Goal: Task Accomplishment & Management: Complete application form

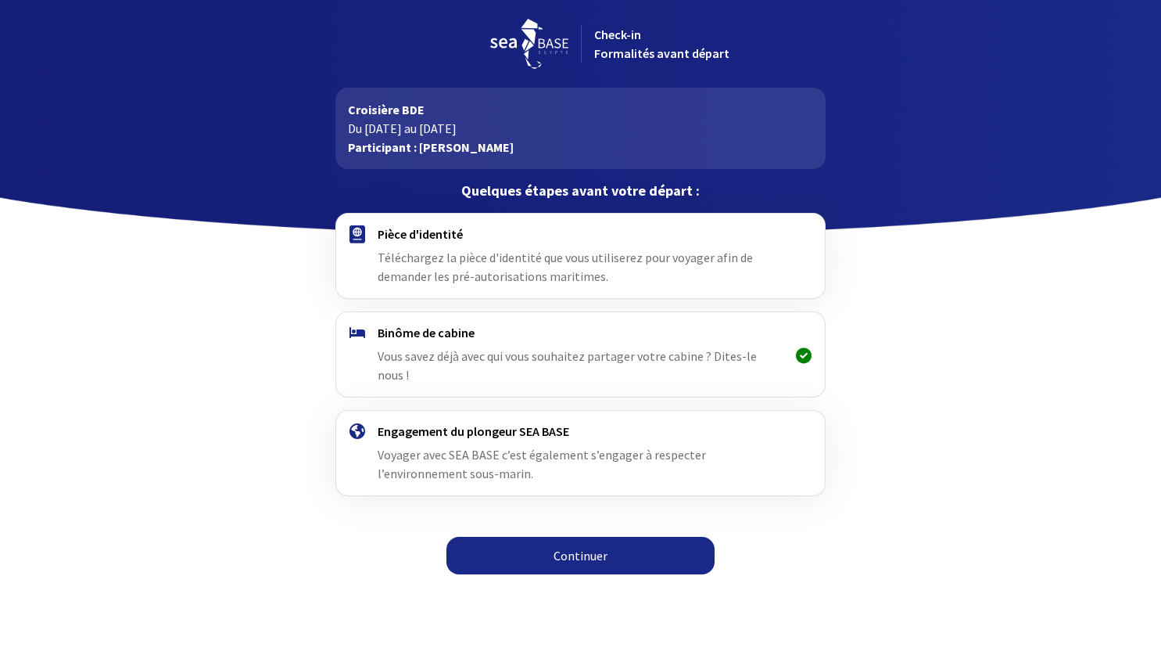
click at [432, 246] on div "Pièce d'identité Téléchargez la pièce d'identité que vous utiliserez pour voyag…" at bounding box center [581, 255] width 406 height 59
click at [419, 234] on h4 "Pièce d'identité" at bounding box center [581, 234] width 406 height 16
click at [525, 254] on span "Téléchargez la pièce d'identité que vous utiliserez pour voyager afin de demand…" at bounding box center [565, 266] width 375 height 34
click at [565, 537] on link "Continuer" at bounding box center [581, 556] width 268 height 38
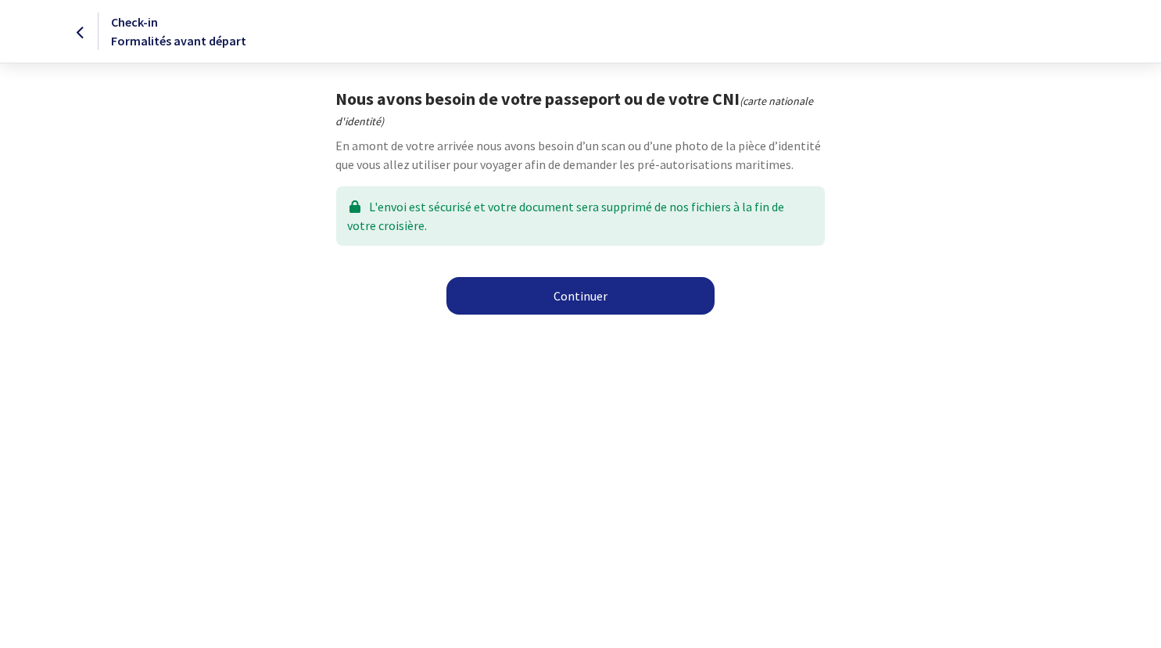
click at [583, 292] on link "Continuer" at bounding box center [581, 296] width 268 height 38
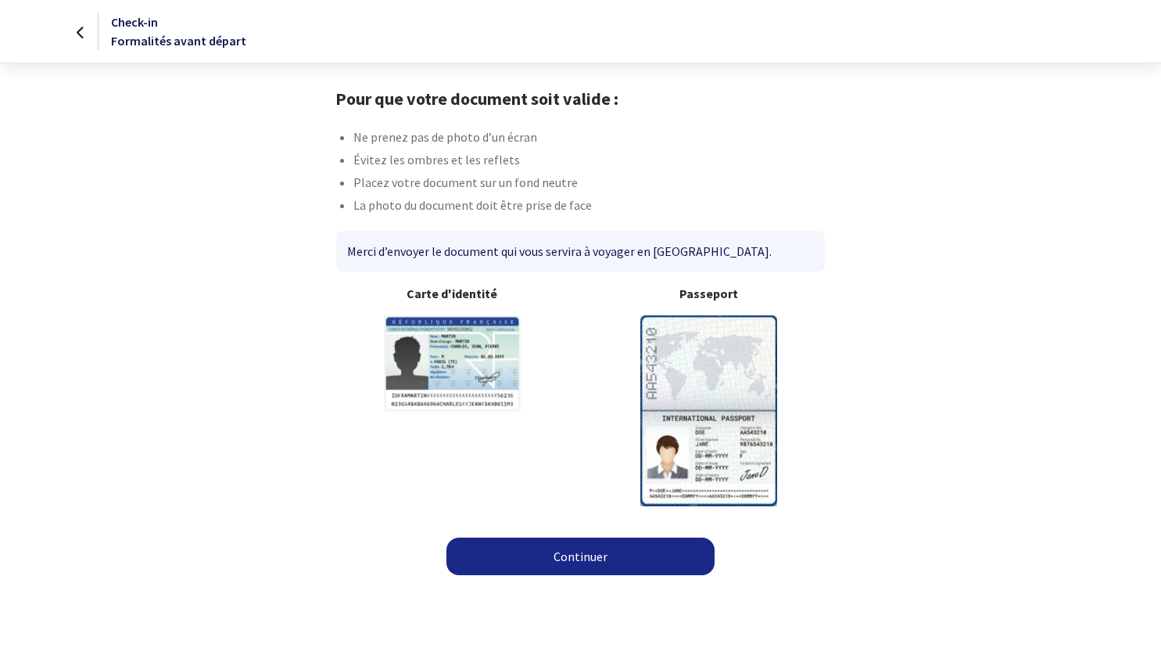
click at [584, 568] on link "Continuer" at bounding box center [581, 556] width 268 height 38
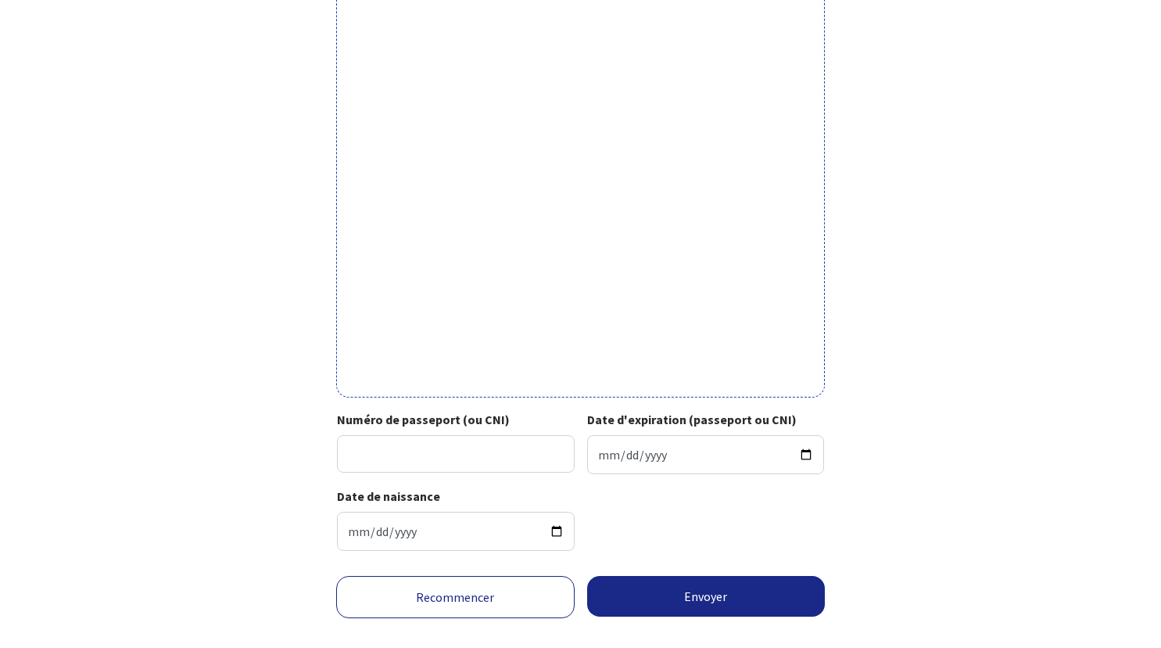
scroll to position [405, 0]
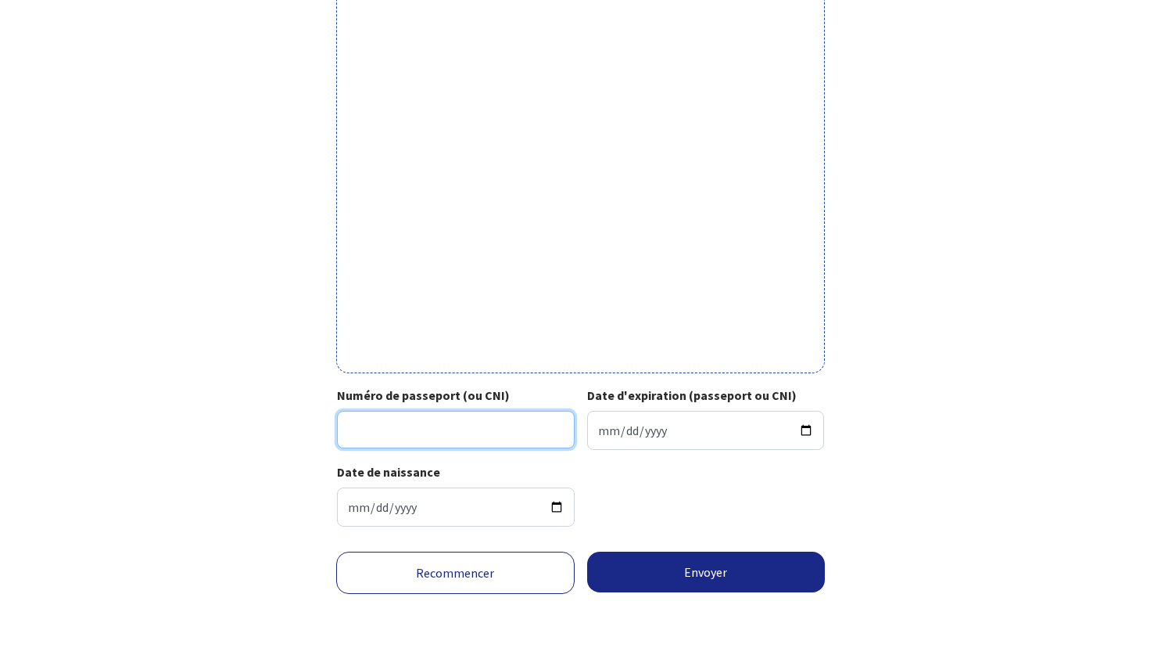
click at [544, 434] on input "Numéro de passeport (ou CNI)" at bounding box center [456, 430] width 238 height 38
type input "23DK74362"
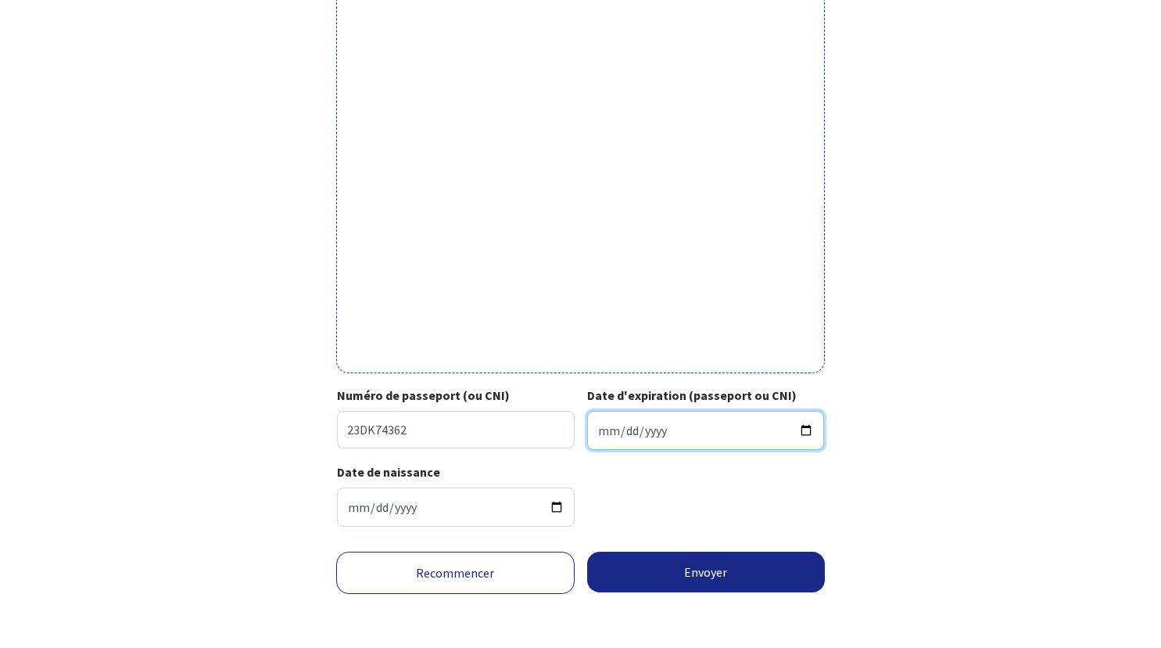
click at [659, 424] on input "Date d'expiration (passeport ou CNI)" at bounding box center [706, 430] width 238 height 39
click at [599, 424] on input "Date d'expiration (passeport ou CNI)" at bounding box center [706, 430] width 238 height 39
type input "2033-04-21"
click at [917, 446] on div "Votre passeport ou CNI Passeport (uniquement la page avec photo) ou recto de vo…" at bounding box center [581, 111] width 884 height 856
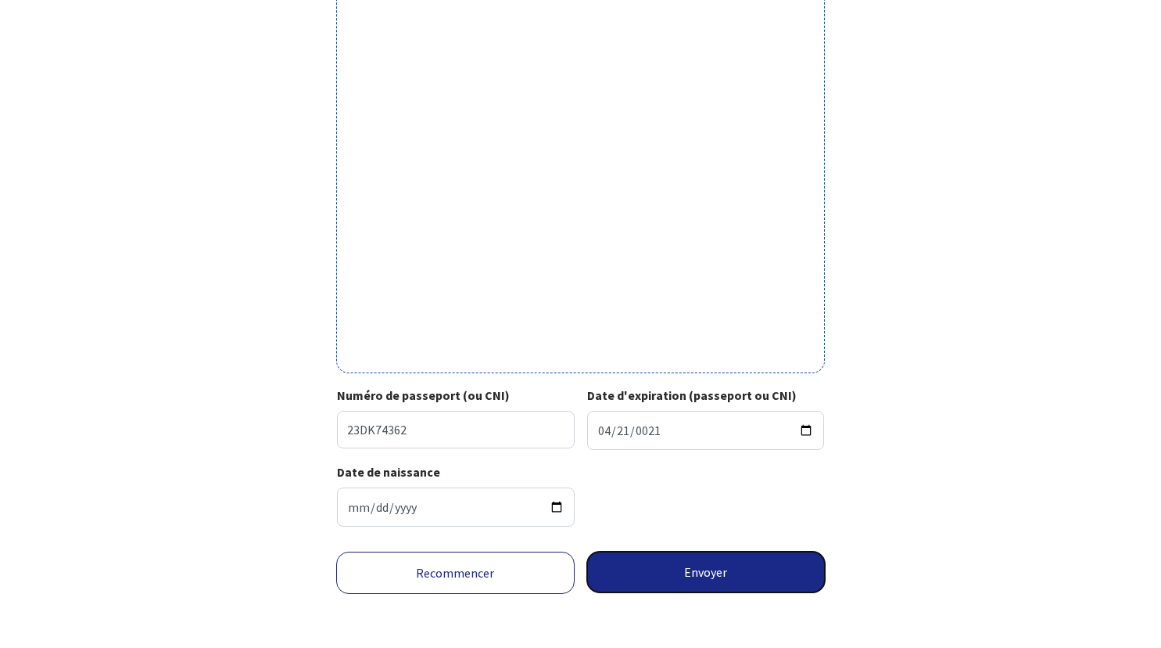
click at [652, 562] on button "Envoyer" at bounding box center [706, 571] width 239 height 41
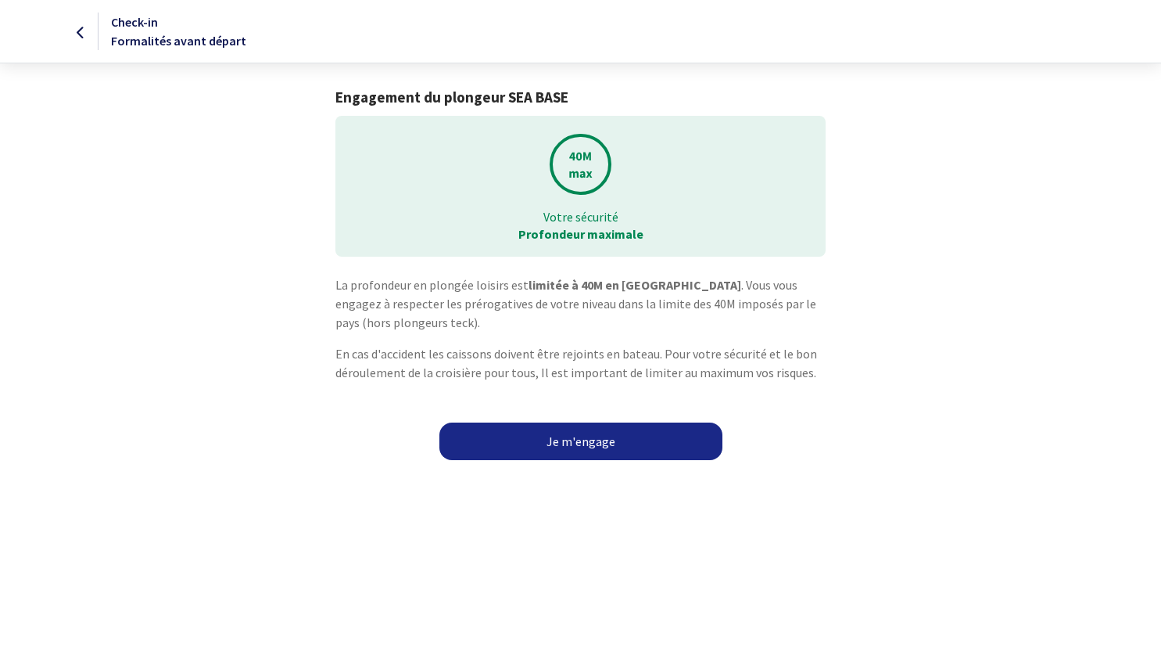
click at [628, 436] on link "Je m'engage" at bounding box center [581, 441] width 283 height 38
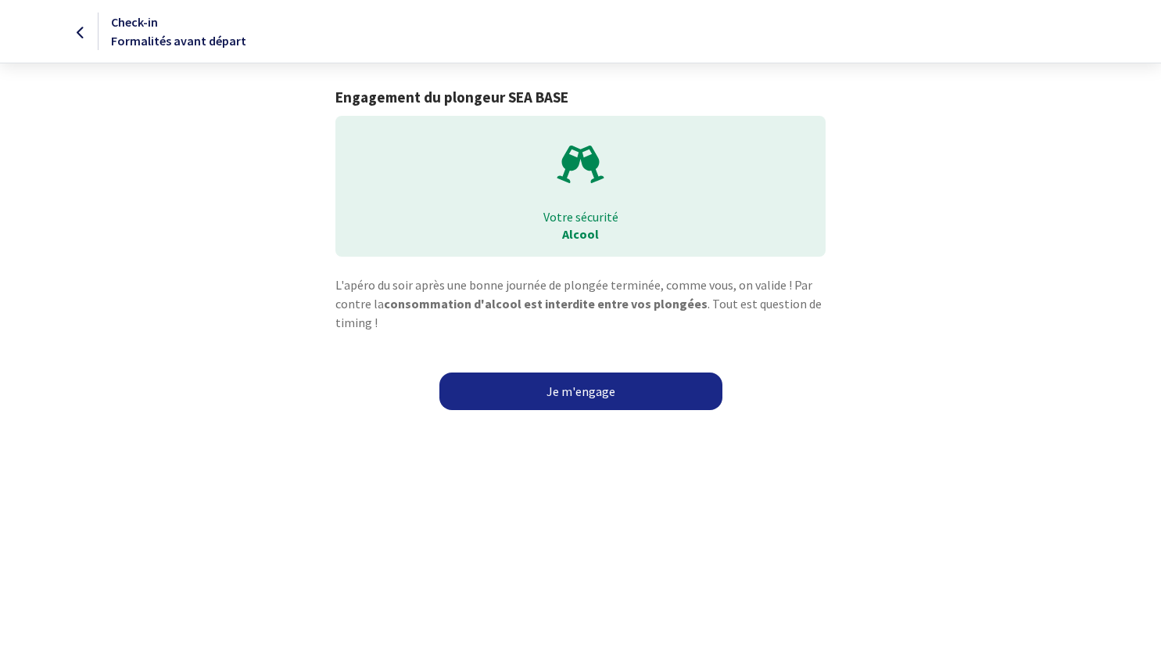
click at [619, 400] on link "Je m'engage" at bounding box center [581, 391] width 283 height 38
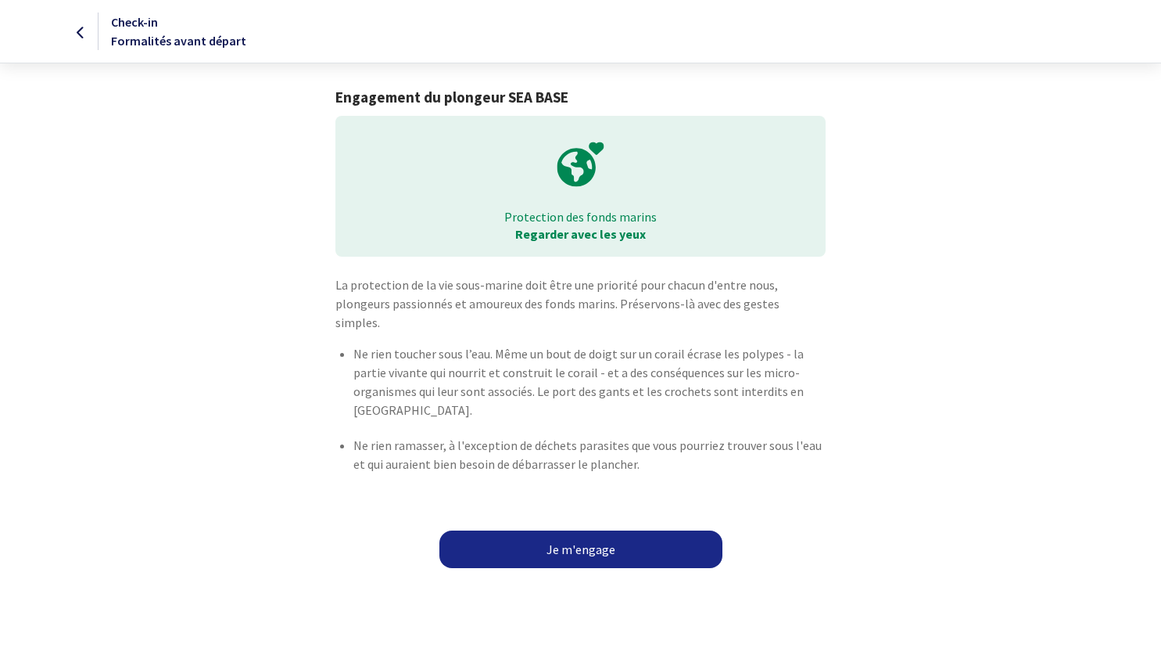
click at [619, 537] on link "Je m'engage" at bounding box center [581, 549] width 283 height 38
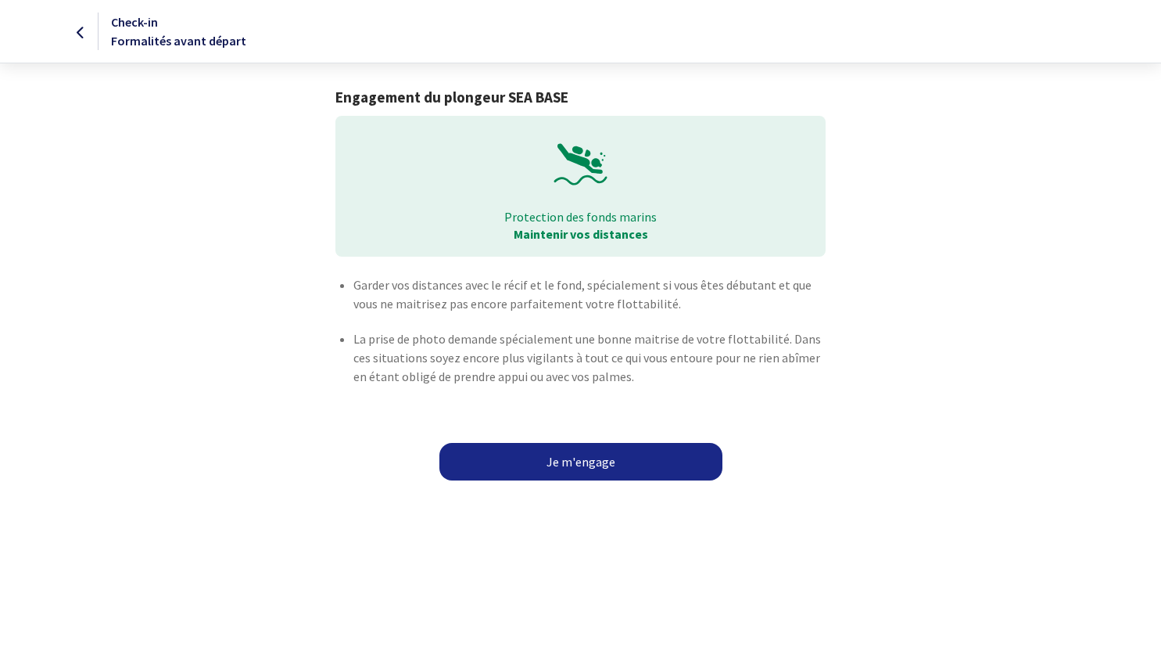
click at [589, 461] on link "Je m'engage" at bounding box center [581, 462] width 283 height 38
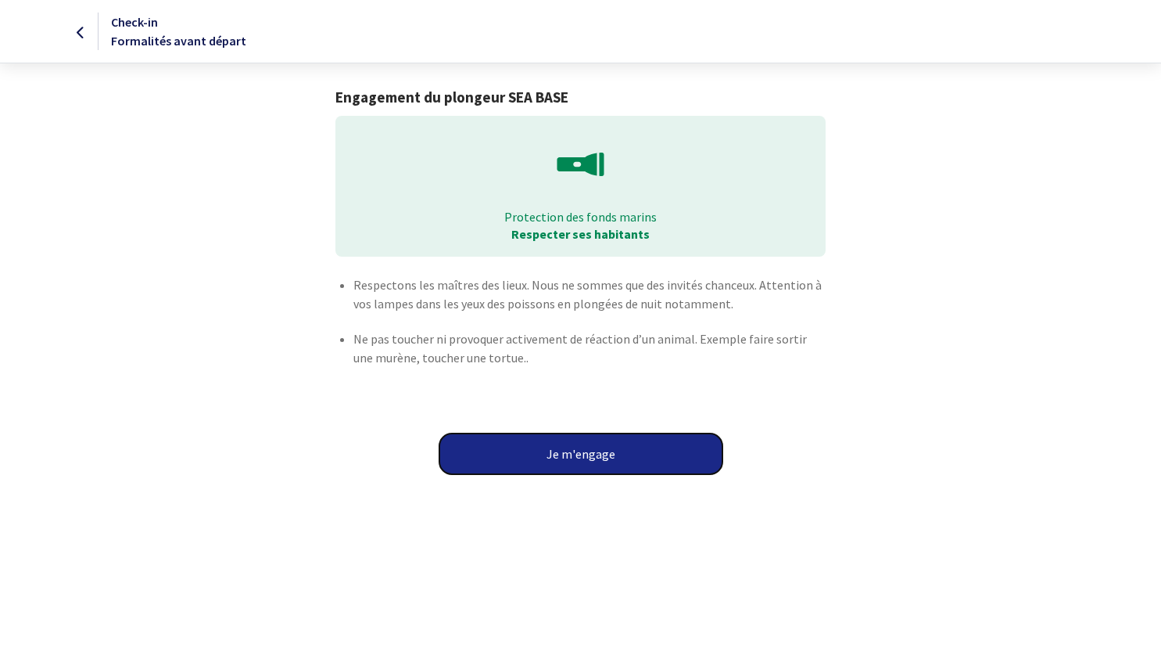
click at [598, 451] on button "Je m'engage" at bounding box center [581, 453] width 283 height 41
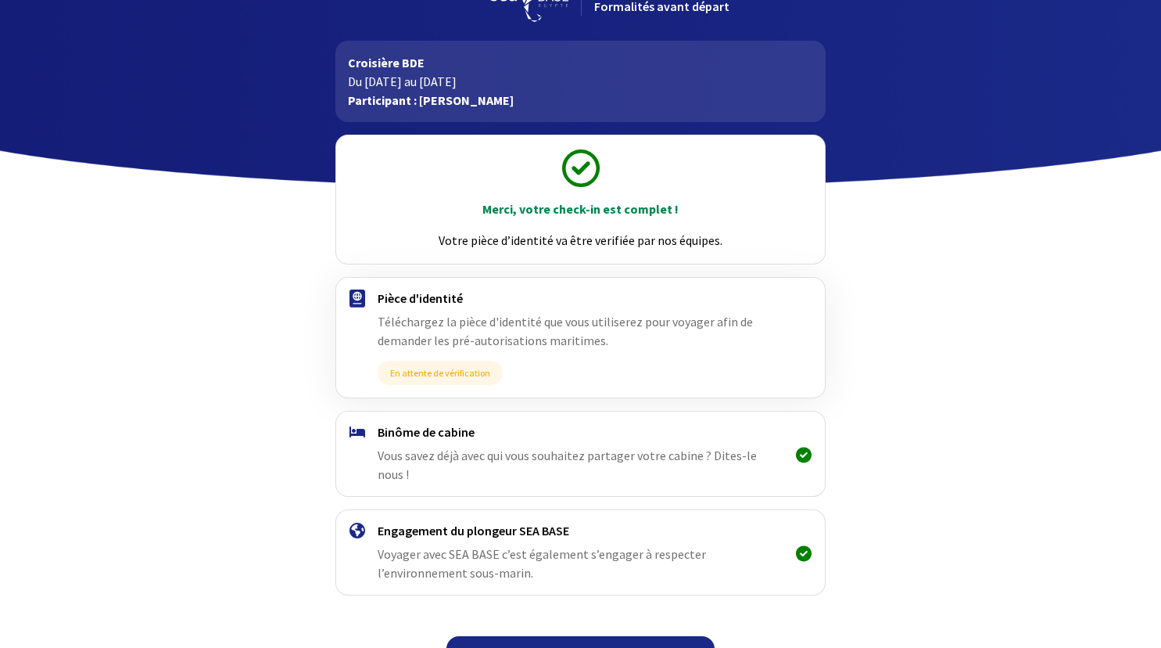
scroll to position [63, 0]
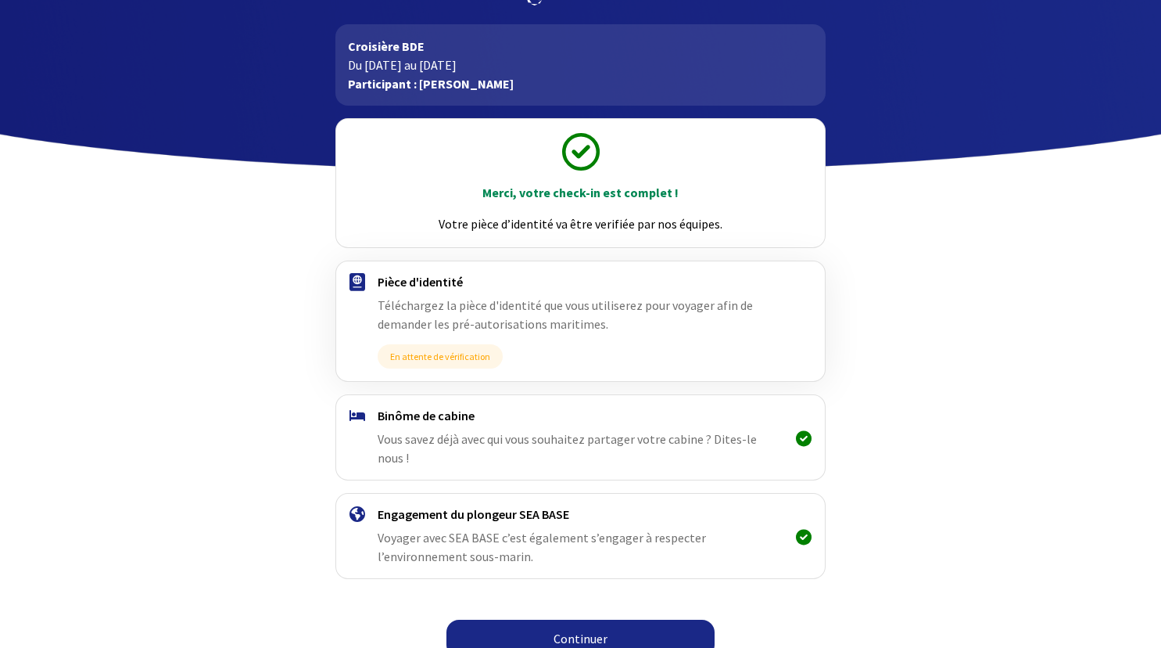
click at [560, 619] on link "Continuer" at bounding box center [581, 638] width 268 height 38
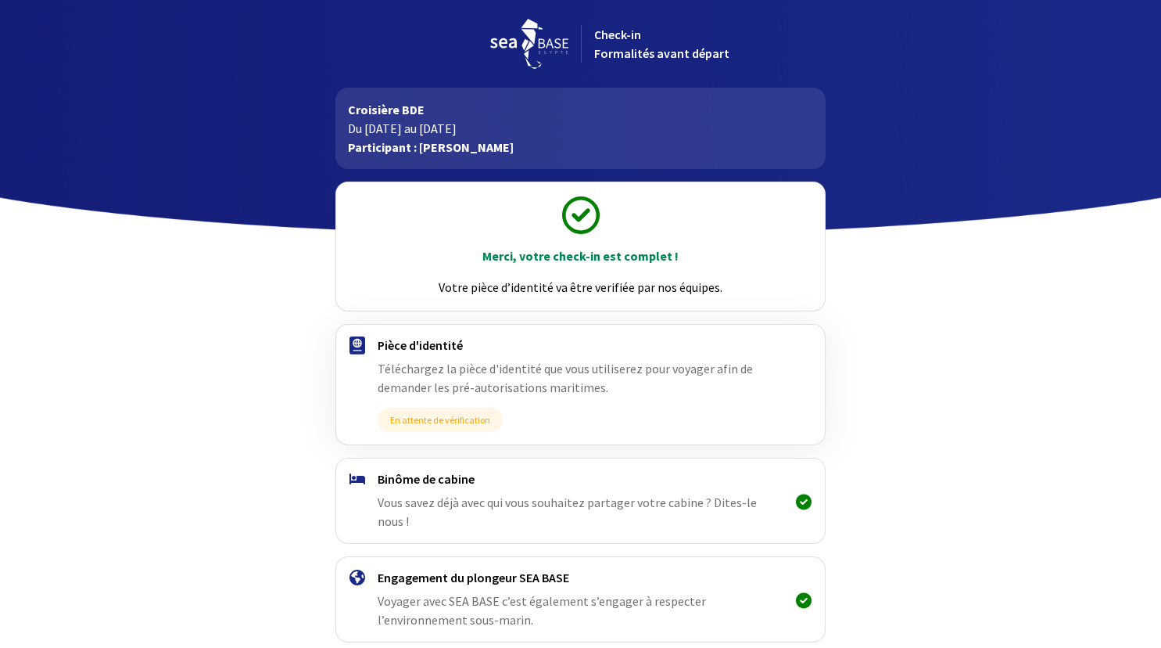
scroll to position [63, 0]
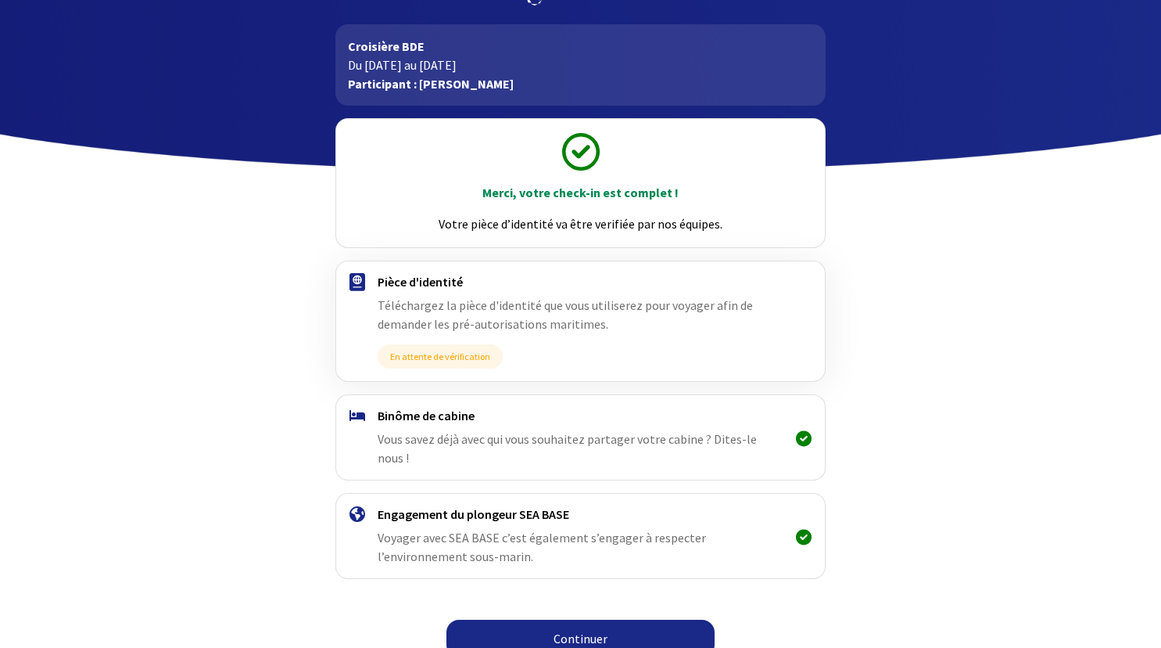
click at [601, 446] on span "Vous savez déjà avec qui vous souhaitez partager votre cabine ? Dites-le nous !" at bounding box center [567, 448] width 379 height 34
click at [564, 619] on link "Continuer" at bounding box center [581, 638] width 268 height 38
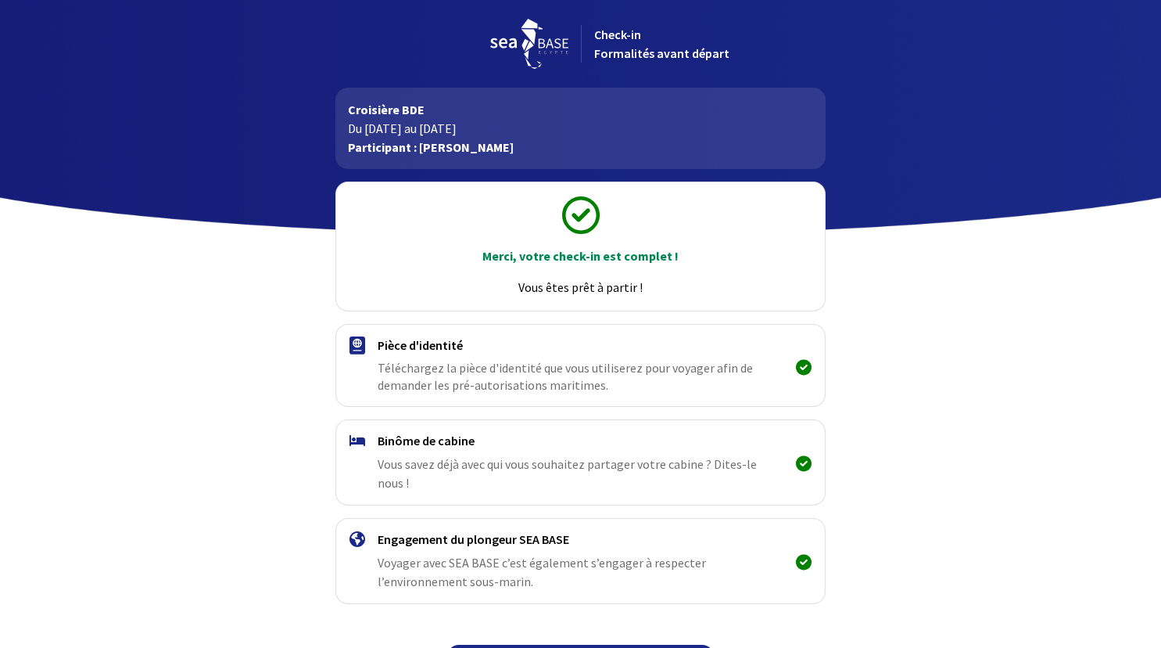
scroll to position [26, 0]
